Goal: Information Seeking & Learning: Learn about a topic

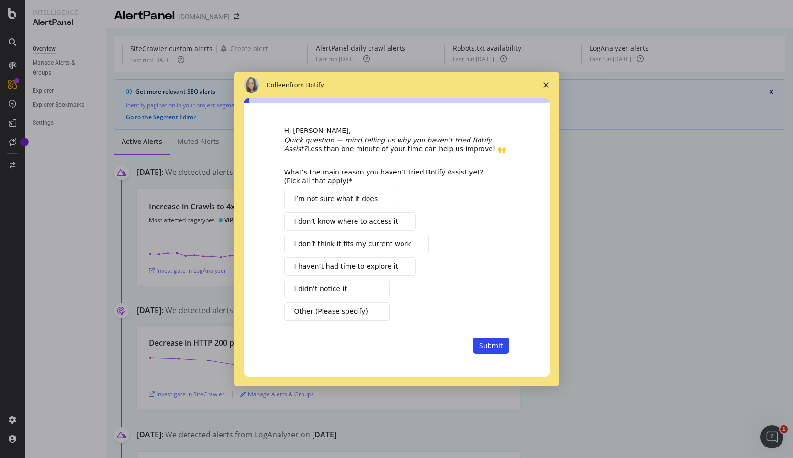
click at [548, 88] on span "Close survey" at bounding box center [546, 85] width 27 height 27
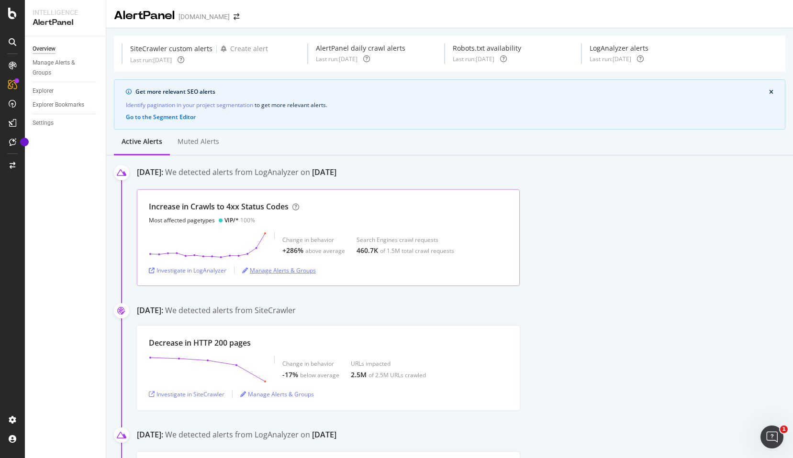
click at [293, 269] on div "Manage Alerts & Groups" at bounding box center [279, 271] width 74 height 8
click at [197, 271] on div "Investigate in LogAnalyzer" at bounding box center [188, 271] width 78 height 8
click at [293, 396] on div "Manage Alerts & Groups" at bounding box center [277, 395] width 74 height 8
click at [193, 392] on div "Investigate in SiteCrawler" at bounding box center [187, 395] width 76 height 8
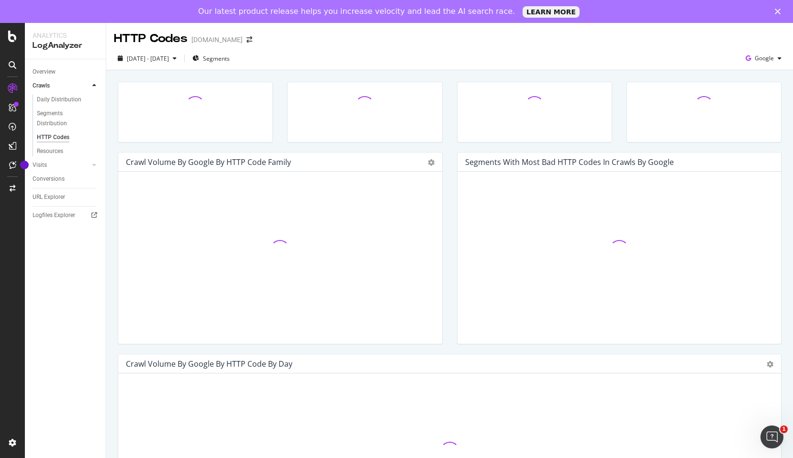
click at [777, 16] on div "Our latest product release helps you increase velocity and lead the AI search r…" at bounding box center [396, 11] width 793 height 15
click at [779, 12] on polygon "Close" at bounding box center [778, 12] width 6 height 6
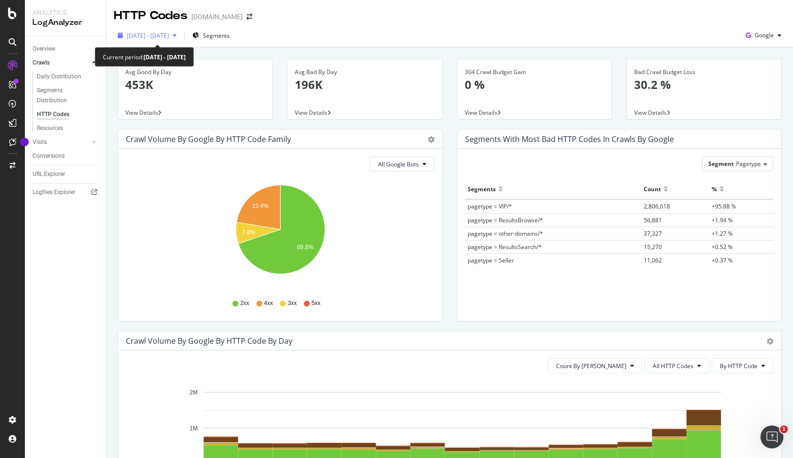
click at [157, 39] on span "2025 Jul. 26th - Aug. 9th" at bounding box center [148, 36] width 42 height 8
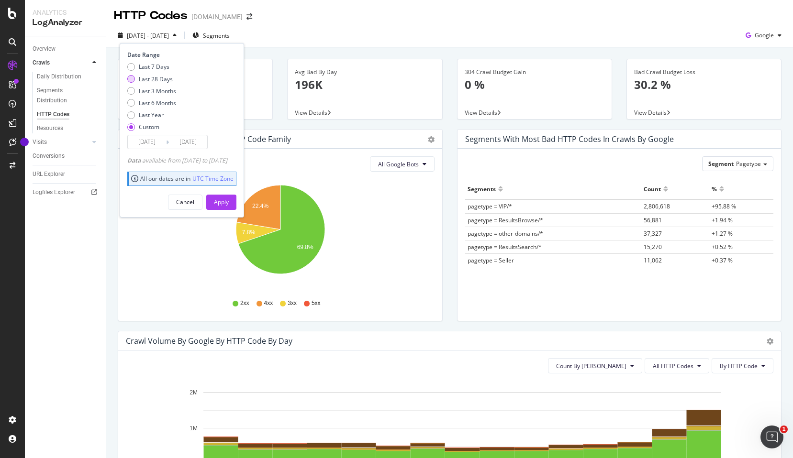
click at [166, 82] on div "Last 28 Days" at bounding box center [156, 79] width 34 height 8
type input "2025/07/17"
type input "2025/08/13"
click at [229, 206] on div "Apply" at bounding box center [221, 202] width 15 height 14
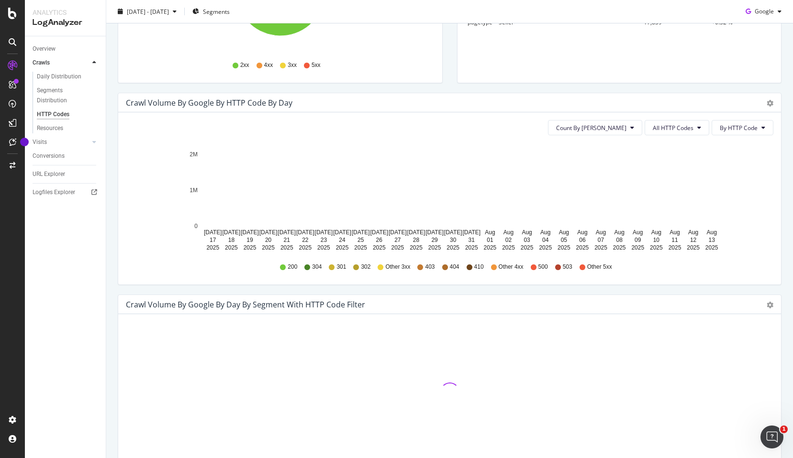
scroll to position [239, 0]
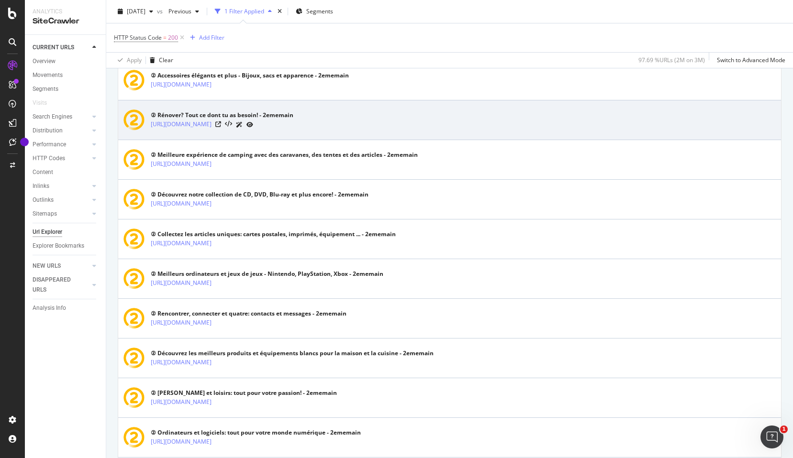
scroll to position [890, 0]
